Goal: Task Accomplishment & Management: Manage account settings

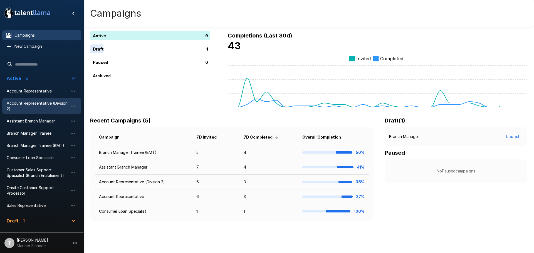
click at [42, 104] on span "Account Representative (Divsion 2)" at bounding box center [37, 106] width 61 height 11
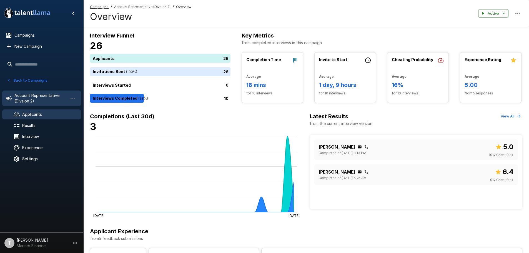
click at [36, 115] on span "Applicants" at bounding box center [49, 115] width 54 height 6
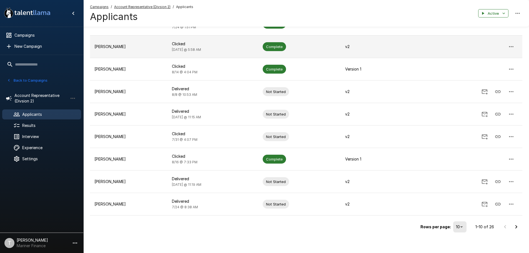
scroll to position [100, 0]
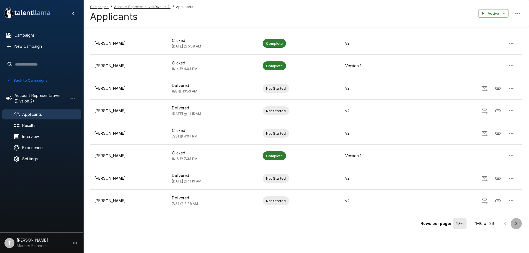
click at [519, 223] on icon "Go to next page" at bounding box center [516, 223] width 7 height 7
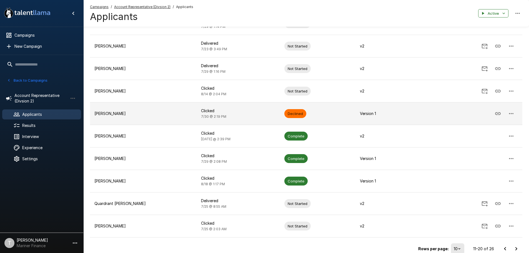
scroll to position [83, 0]
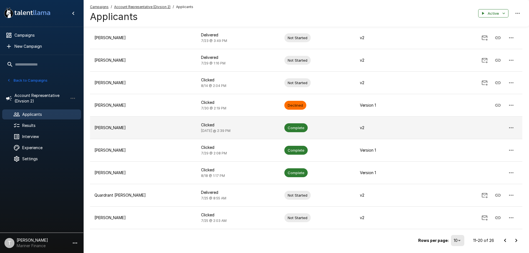
click at [110, 128] on p "[PERSON_NAME]" at bounding box center [143, 128] width 98 height 6
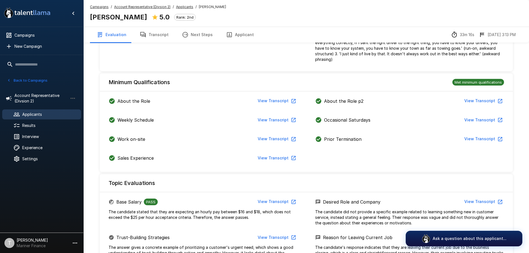
scroll to position [158, 0]
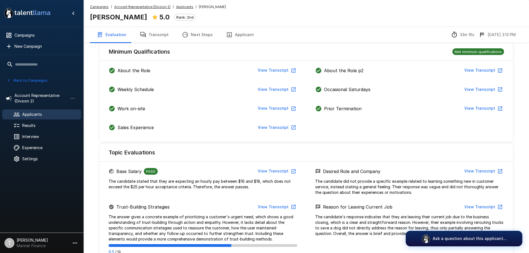
click at [161, 36] on button "Transcript" at bounding box center [154, 35] width 42 height 16
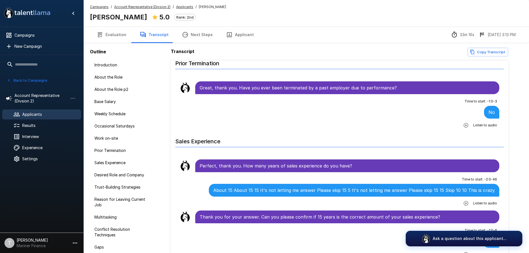
scroll to position [639, 0]
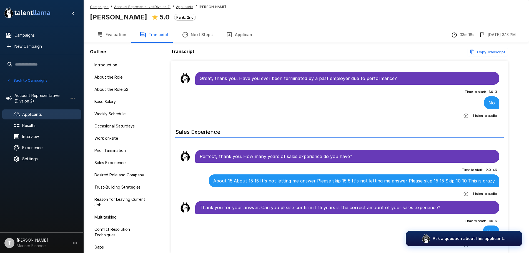
click at [464, 191] on icon "button" at bounding box center [466, 193] width 5 height 5
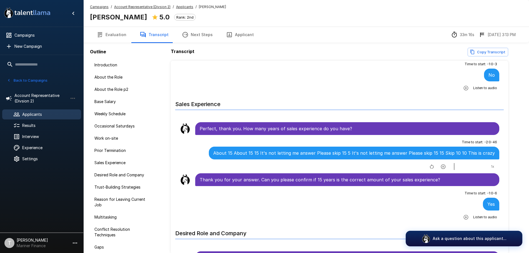
scroll to position [695, 0]
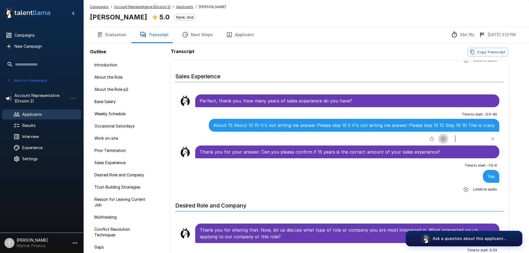
click at [441, 136] on icon "button" at bounding box center [444, 139] width 6 height 6
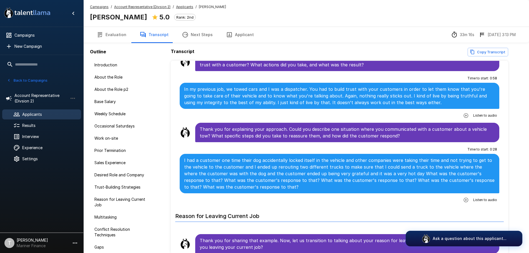
scroll to position [1140, 0]
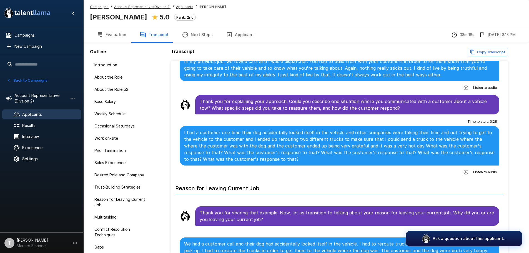
click at [464, 170] on icon "button" at bounding box center [467, 173] width 6 height 6
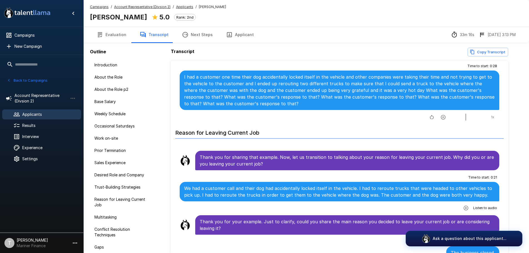
scroll to position [1223, 0]
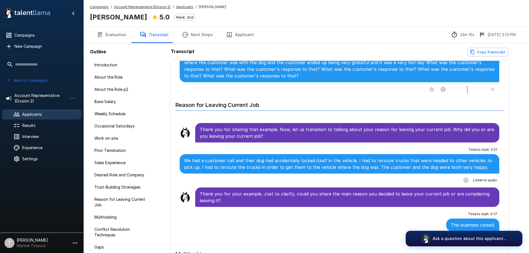
click at [441, 87] on icon "button" at bounding box center [444, 90] width 6 height 6
click at [464, 178] on icon "button" at bounding box center [467, 181] width 6 height 6
click at [441, 178] on icon "button" at bounding box center [443, 180] width 5 height 5
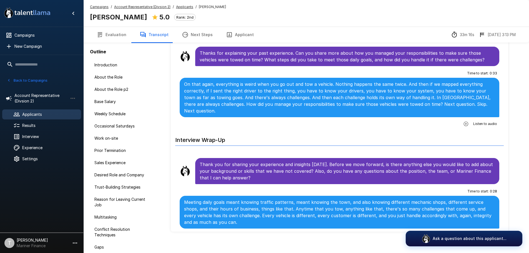
scroll to position [28, 0]
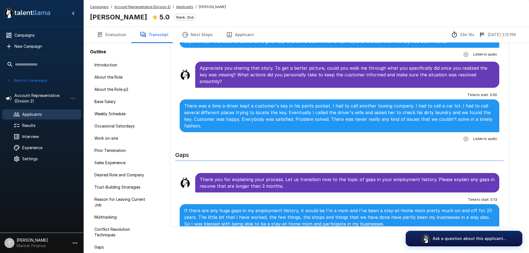
scroll to position [1860, 0]
click at [25, 116] on span "Applicants" at bounding box center [49, 115] width 54 height 6
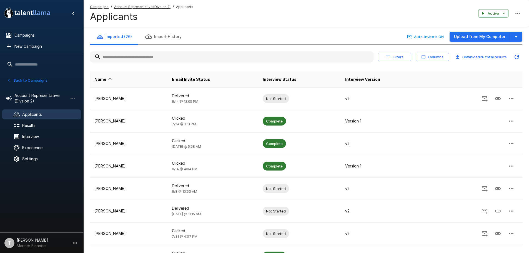
click at [219, 80] on th "Email Invite Status" at bounding box center [213, 79] width 91 height 16
click at [210, 80] on span "Email Invite Status" at bounding box center [191, 79] width 38 height 7
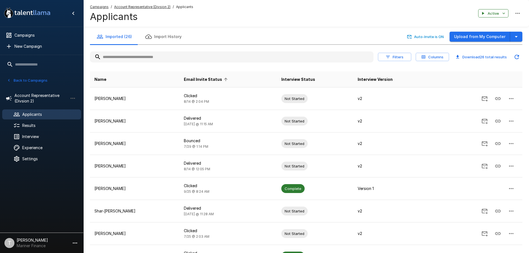
click at [215, 80] on span "Email Invite Status" at bounding box center [207, 79] width 46 height 7
click at [99, 79] on span "Name" at bounding box center [100, 79] width 12 height 7
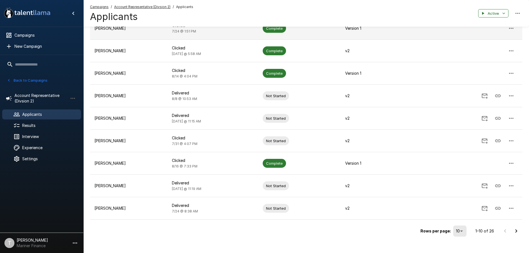
scroll to position [100, 0]
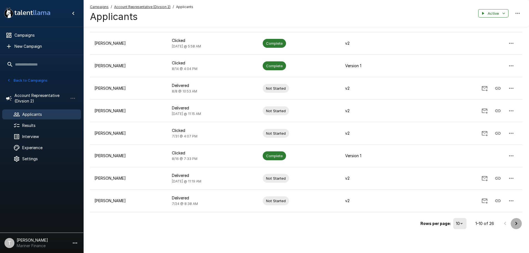
click at [517, 223] on icon "Go to next page" at bounding box center [517, 223] width 2 height 3
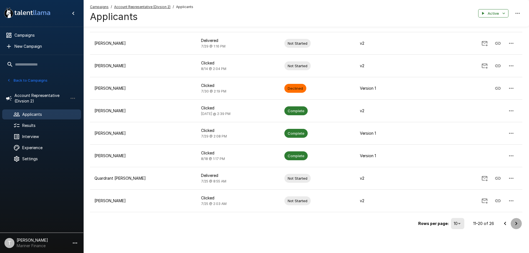
click at [517, 225] on icon "Go to next page" at bounding box center [516, 223] width 7 height 7
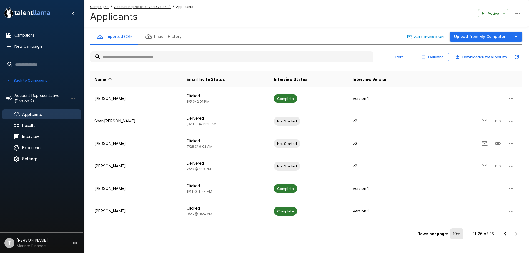
click at [506, 234] on icon "Go to previous page" at bounding box center [505, 234] width 7 height 7
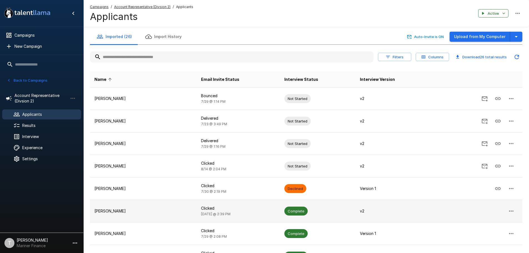
click at [117, 210] on p "[PERSON_NAME]" at bounding box center [143, 211] width 98 height 6
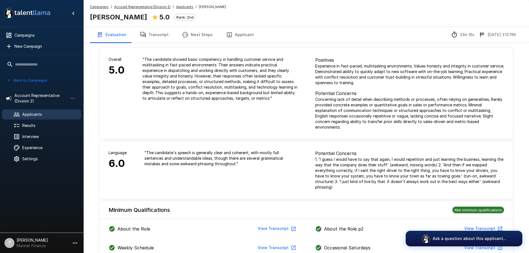
click at [158, 35] on button "Transcript" at bounding box center [154, 35] width 42 height 16
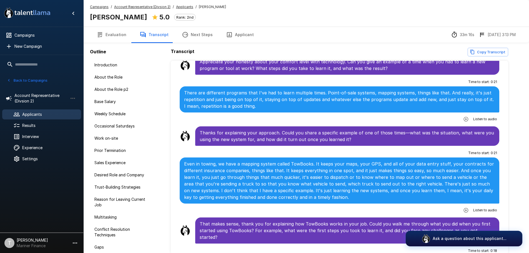
scroll to position [2196, 0]
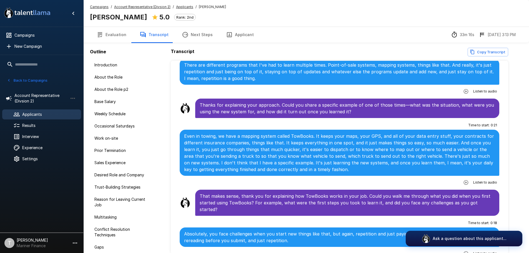
click at [121, 36] on button "Evaluation" at bounding box center [111, 35] width 43 height 16
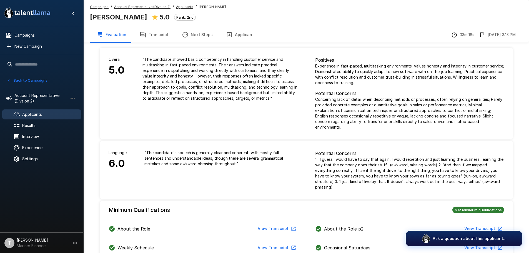
drag, startPoint x: 118, startPoint y: 35, endPoint x: 263, endPoint y: 47, distance: 145.9
